Goal: Check status: Check status

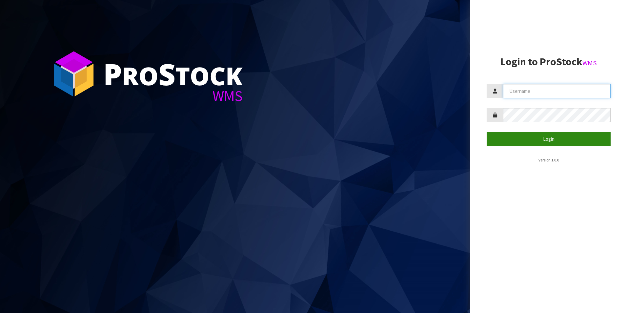
type input "NEOGEN"
click at [538, 141] on button "Login" at bounding box center [548, 139] width 124 height 14
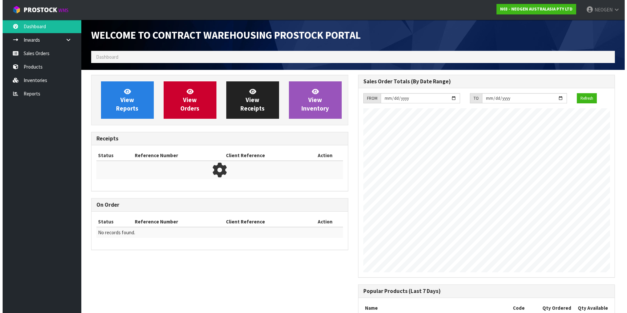
scroll to position [363, 266]
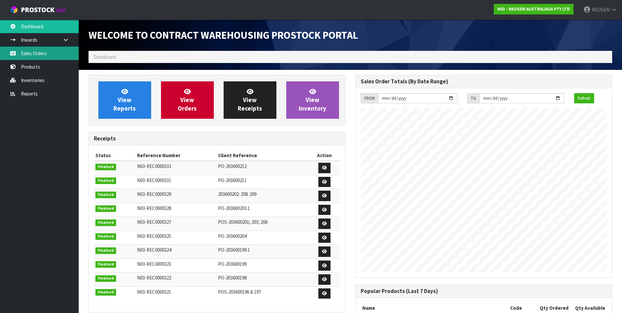
drag, startPoint x: 38, startPoint y: 53, endPoint x: 64, endPoint y: 58, distance: 26.4
click at [38, 53] on link "Sales Orders" at bounding box center [39, 53] width 79 height 13
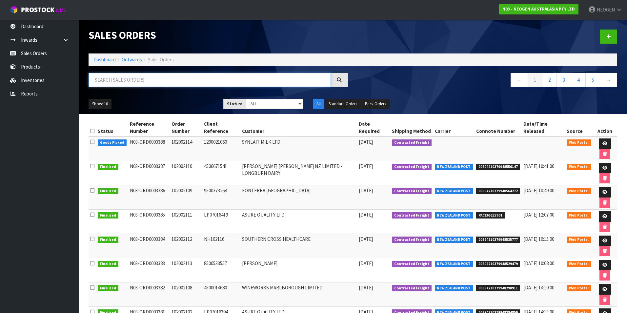
click at [109, 80] on input "text" at bounding box center [209, 80] width 242 height 14
type input "102002111"
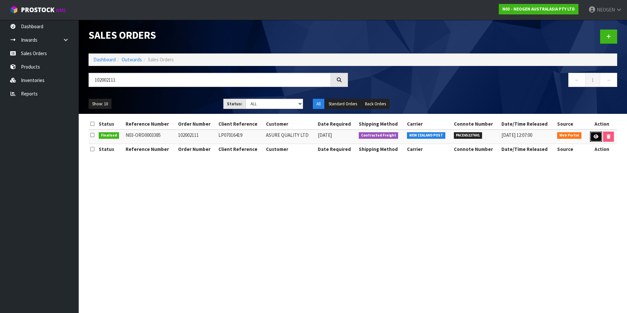
click at [594, 136] on icon at bounding box center [595, 136] width 5 height 4
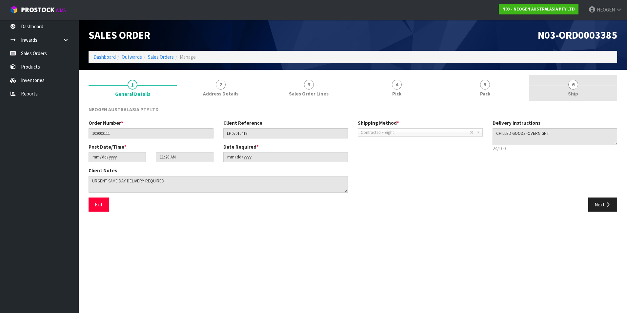
click at [574, 86] on span "6" at bounding box center [573, 85] width 10 height 10
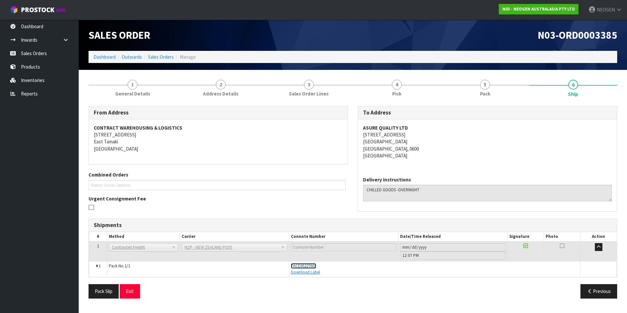
click at [305, 266] on span "PACE65227601" at bounding box center [303, 266] width 25 height 6
